Goal: Task Accomplishment & Management: Use online tool/utility

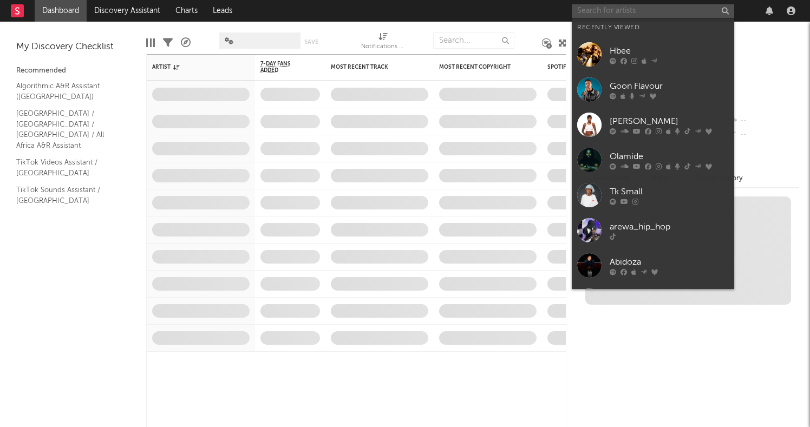
click at [600, 12] on input "text" at bounding box center [652, 11] width 162 height 14
paste input "Sqiniseko Mqadi"
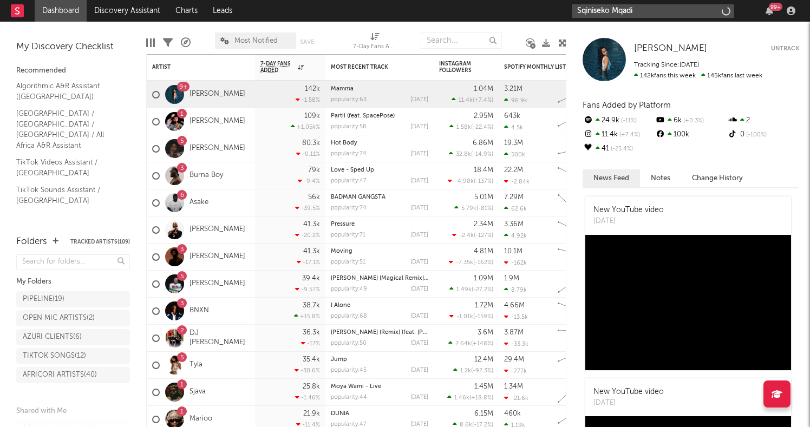
type input "Sqiniseko Mqadi"
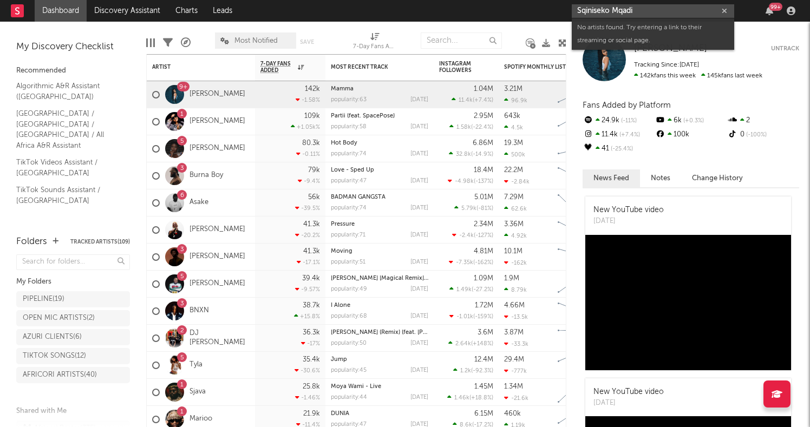
click at [646, 12] on input "Sqiniseko Mqadi" at bounding box center [652, 11] width 162 height 14
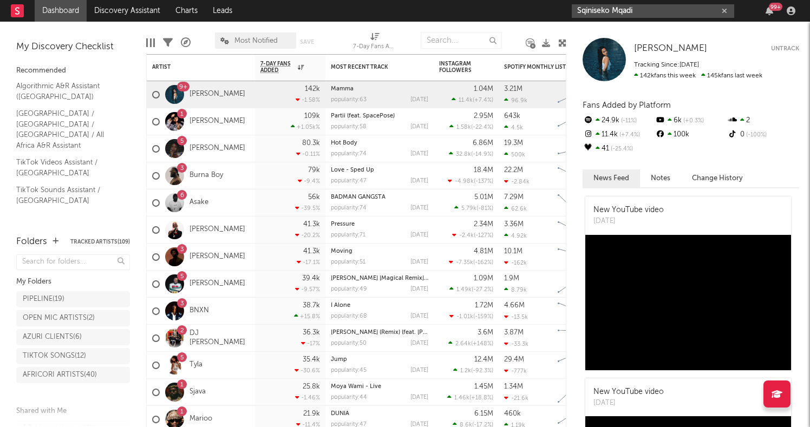
click at [726, 13] on icon "button" at bounding box center [723, 11] width 5 height 7
click at [524, 16] on nav "Dashboard Discovery Assistant Charts Leads 99 +" at bounding box center [405, 11] width 810 height 22
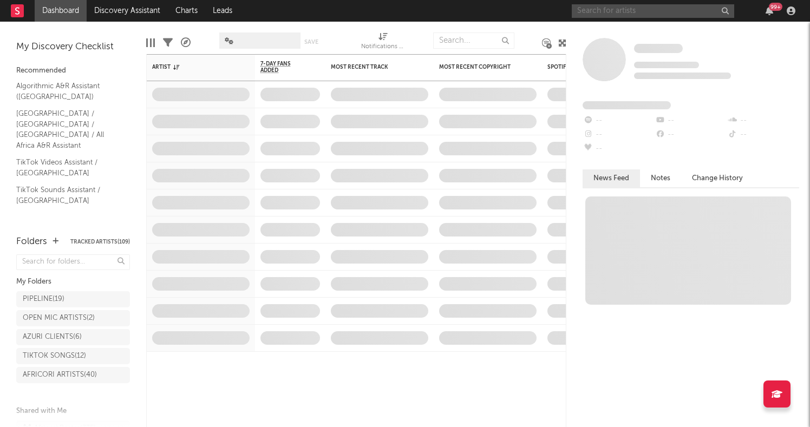
click at [609, 9] on input "text" at bounding box center [652, 11] width 162 height 14
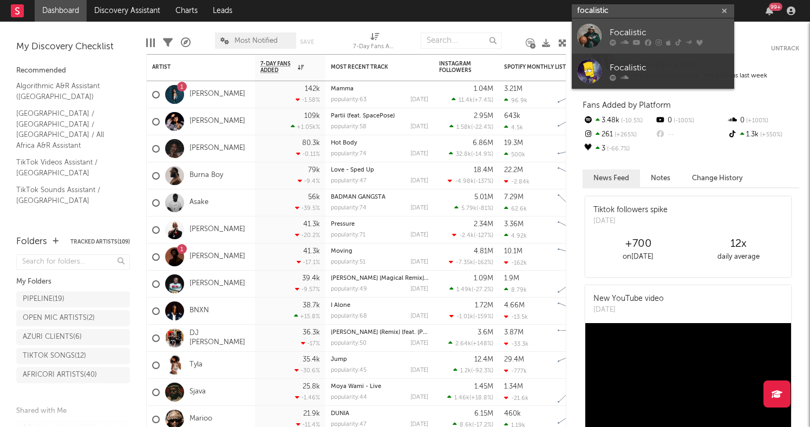
type input "focalistic"
click at [647, 26] on div "Focalistic" at bounding box center [668, 32] width 119 height 13
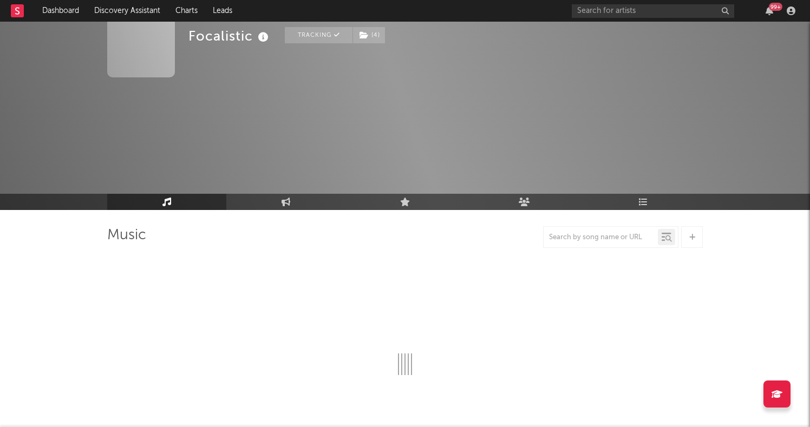
scroll to position [36, 0]
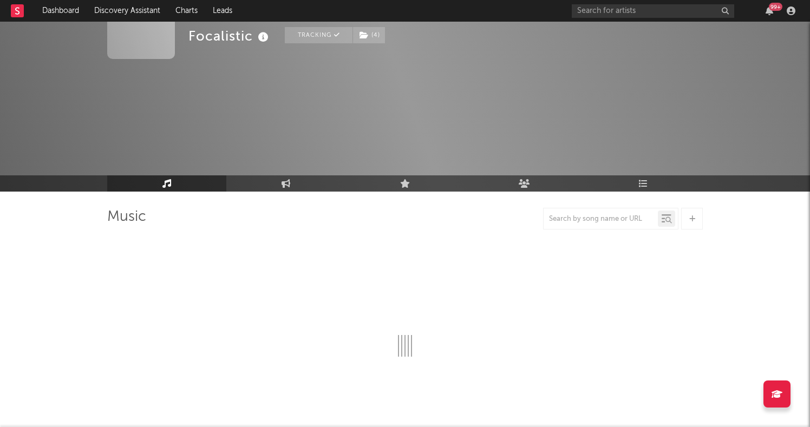
select select "6m"
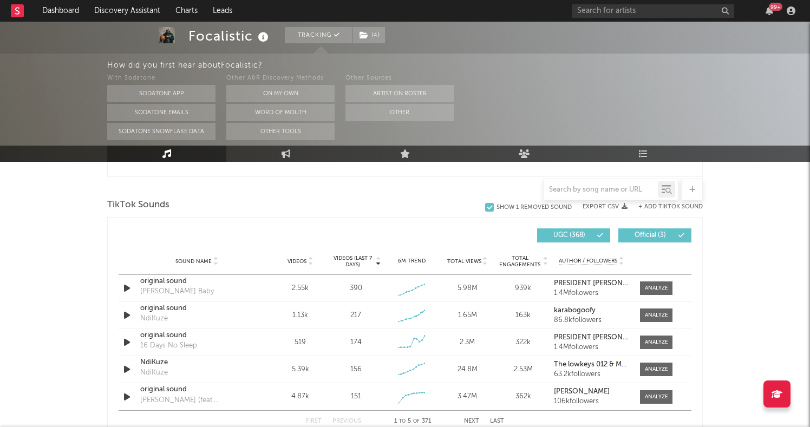
scroll to position [707, 0]
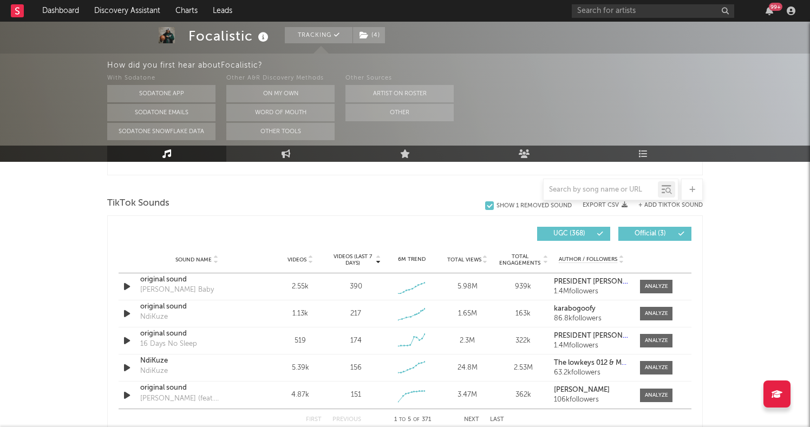
click at [655, 206] on button "+ Add TikTok Sound" at bounding box center [670, 205] width 64 height 6
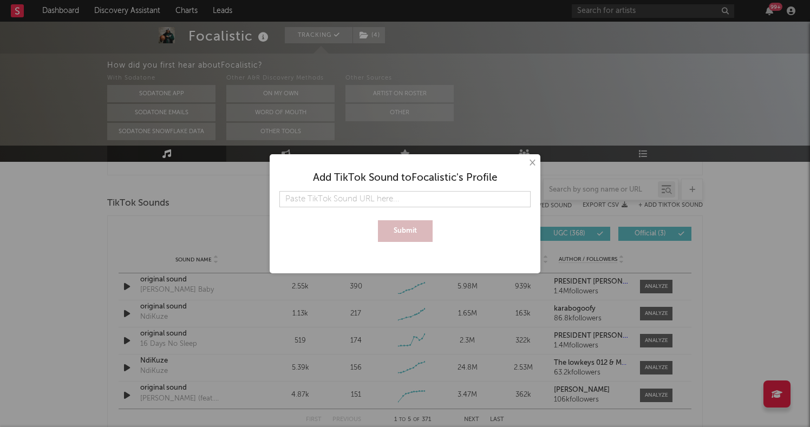
click at [419, 196] on input "text" at bounding box center [404, 199] width 251 height 16
type input "[URL][DOMAIN_NAME]"
click at [415, 226] on button "Submit" at bounding box center [405, 231] width 55 height 22
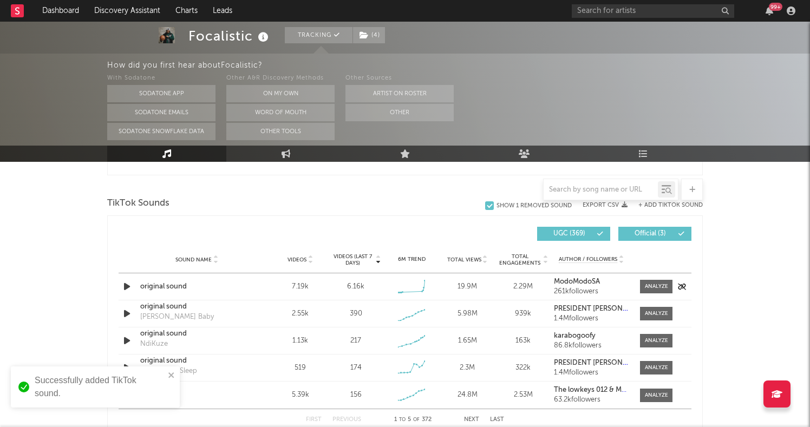
click at [123, 288] on icon "button" at bounding box center [126, 287] width 11 height 14
click at [123, 288] on icon "button" at bounding box center [126, 287] width 10 height 14
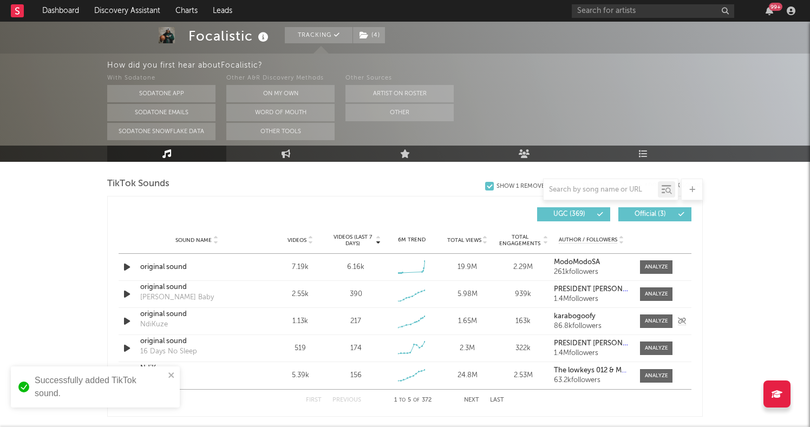
scroll to position [747, 0]
